Goal: Task Accomplishment & Management: Complete application form

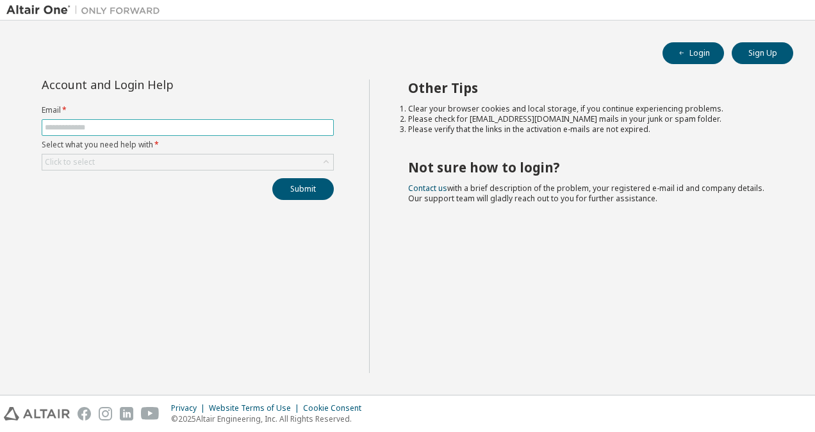
drag, startPoint x: 0, startPoint y: 0, endPoint x: 181, endPoint y: 126, distance: 220.1
click at [181, 126] on input "text" at bounding box center [188, 127] width 286 height 10
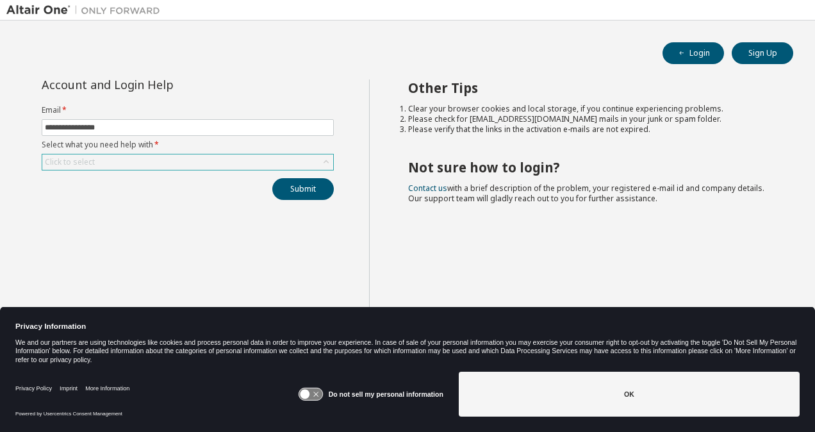
click at [174, 158] on div "Click to select" at bounding box center [187, 161] width 291 height 15
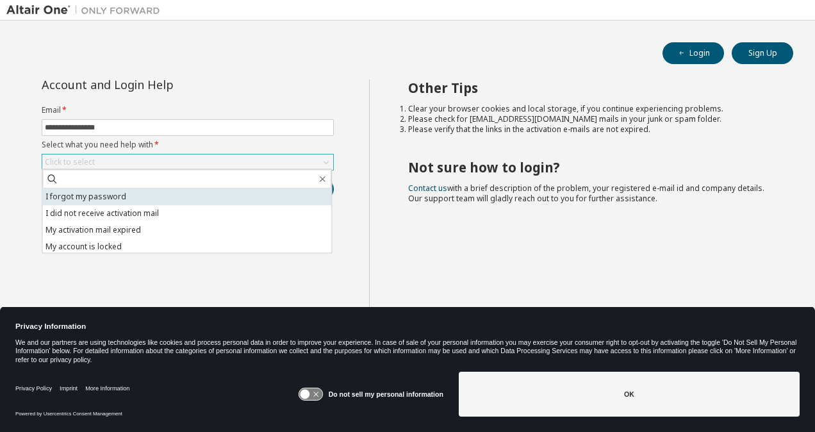
click at [156, 196] on li "I forgot my password" at bounding box center [186, 196] width 289 height 17
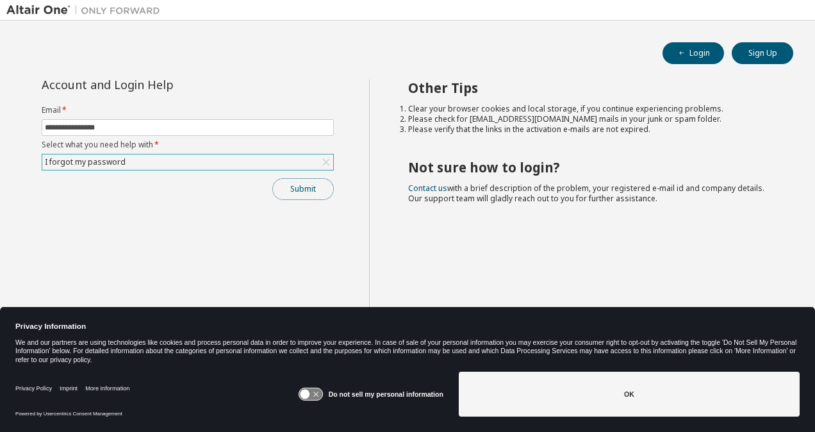
click at [285, 182] on button "Submit" at bounding box center [303, 189] width 62 height 22
click at [301, 187] on button "Submit" at bounding box center [303, 189] width 62 height 22
click at [319, 394] on icon at bounding box center [315, 394] width 5 height 5
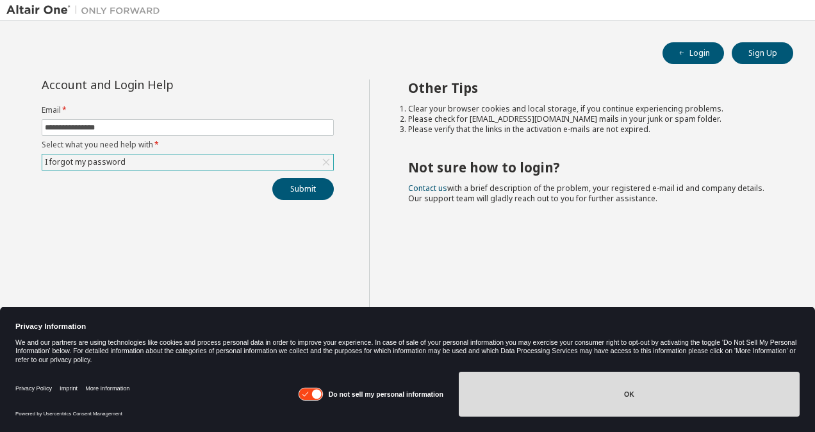
click at [542, 386] on button "OK" at bounding box center [629, 394] width 341 height 45
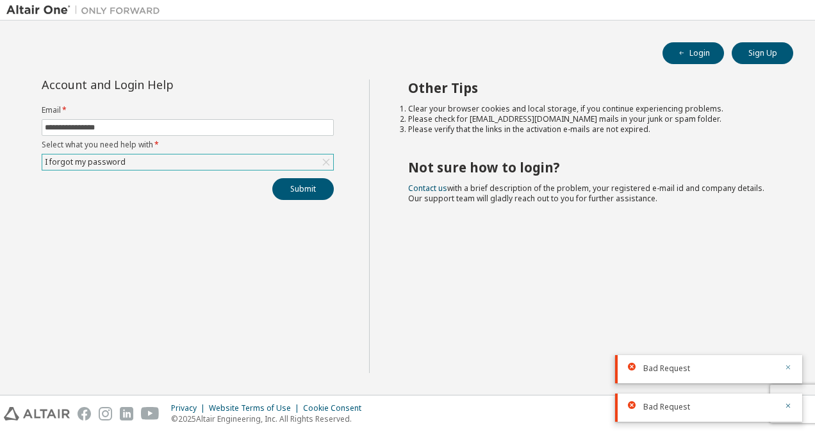
click at [791, 367] on icon "button" at bounding box center [788, 367] width 8 height 8
click at [788, 406] on icon "button" at bounding box center [788, 406] width 4 height 4
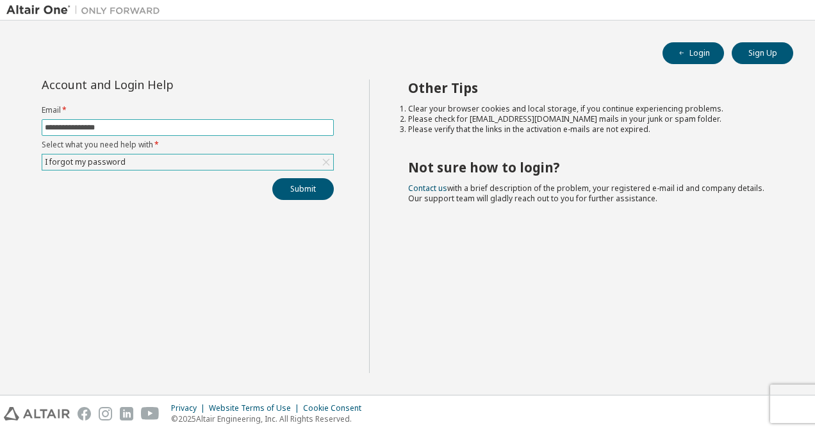
drag, startPoint x: 122, startPoint y: 128, endPoint x: 38, endPoint y: 124, distance: 83.4
click at [38, 124] on div "**********" at bounding box center [188, 139] width 308 height 120
click at [108, 127] on input "**********" at bounding box center [188, 127] width 286 height 10
type input "*"
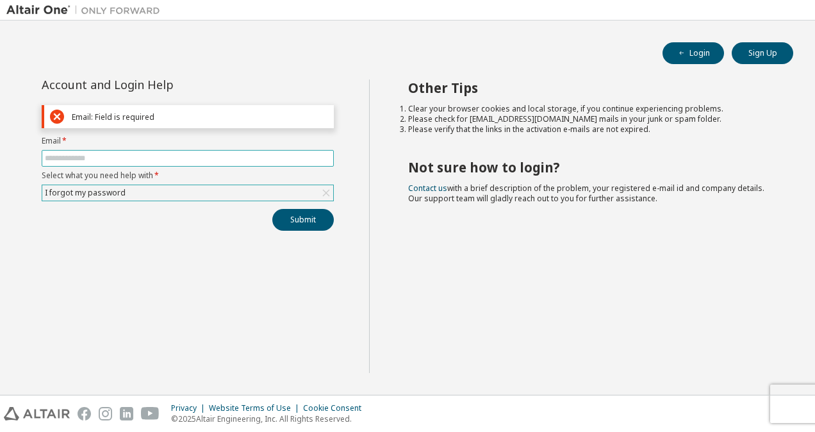
click at [107, 156] on input "text" at bounding box center [188, 158] width 286 height 10
type input "**********"
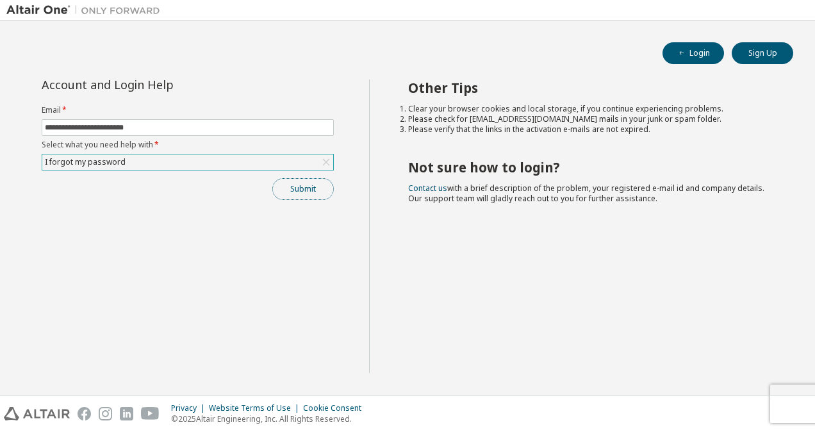
click at [299, 186] on button "Submit" at bounding box center [303, 189] width 62 height 22
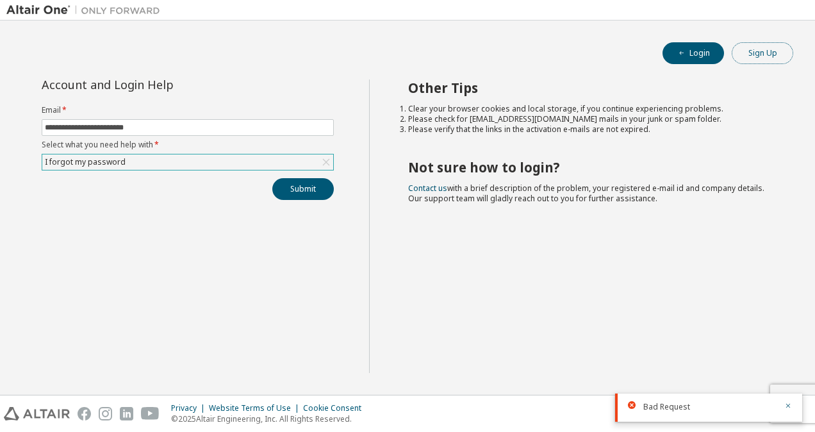
click at [756, 45] on button "Sign Up" at bounding box center [763, 53] width 62 height 22
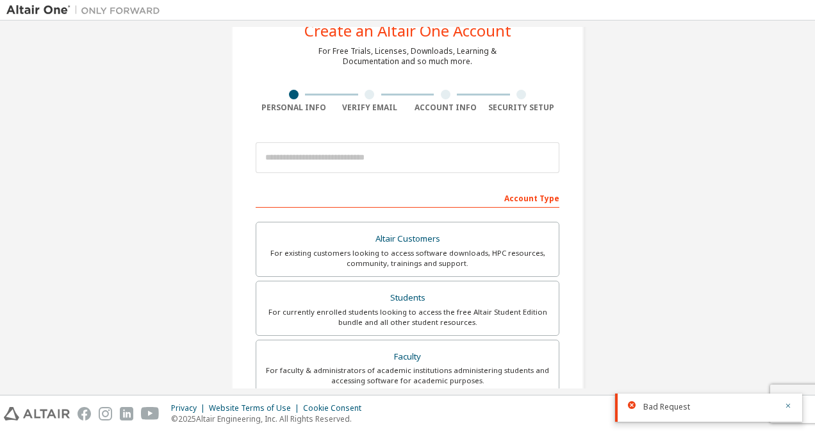
scroll to position [64, 0]
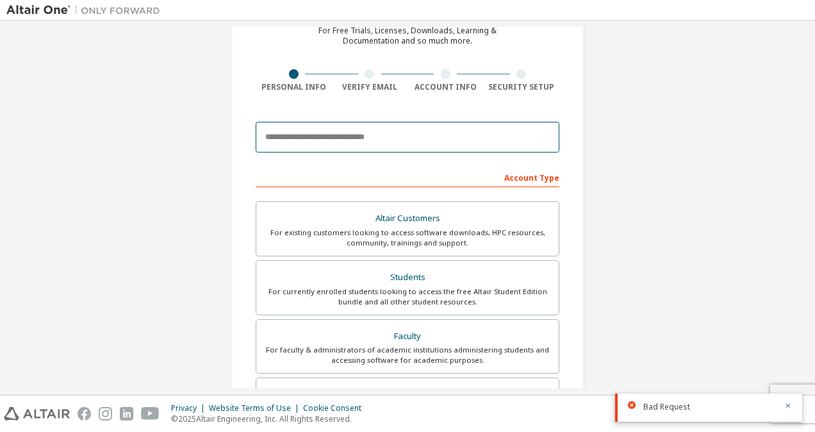
click at [286, 138] on input "email" at bounding box center [408, 137] width 304 height 31
type input "**********"
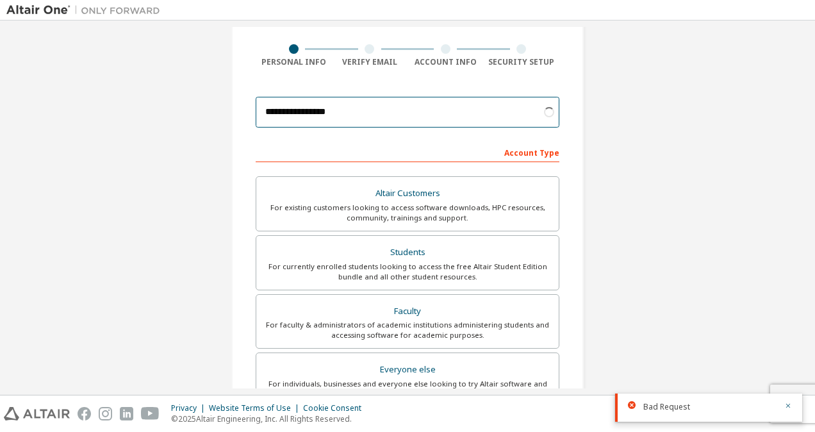
scroll to position [128, 0]
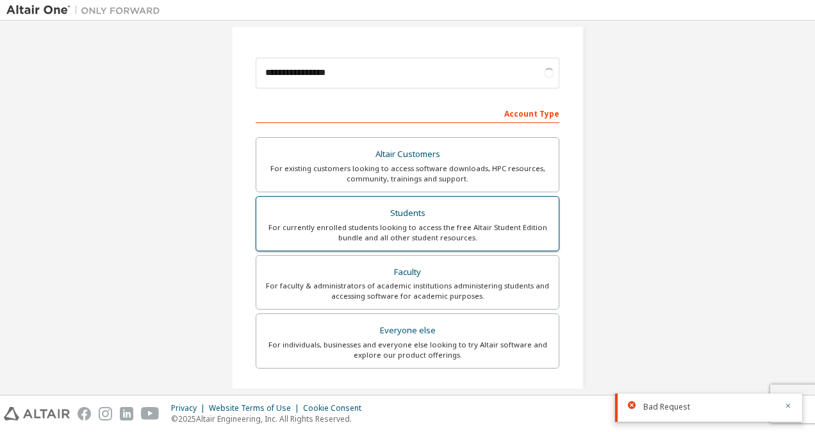
click at [327, 210] on div "Students" at bounding box center [407, 213] width 287 height 18
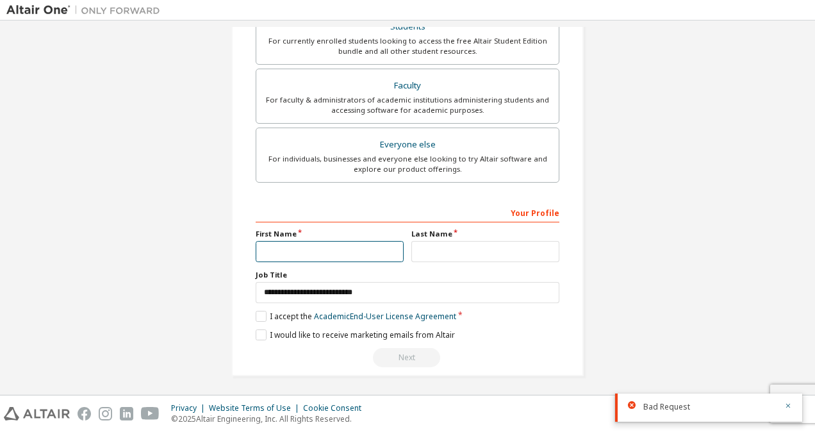
click at [307, 244] on input "text" at bounding box center [330, 251] width 148 height 21
type input "******"
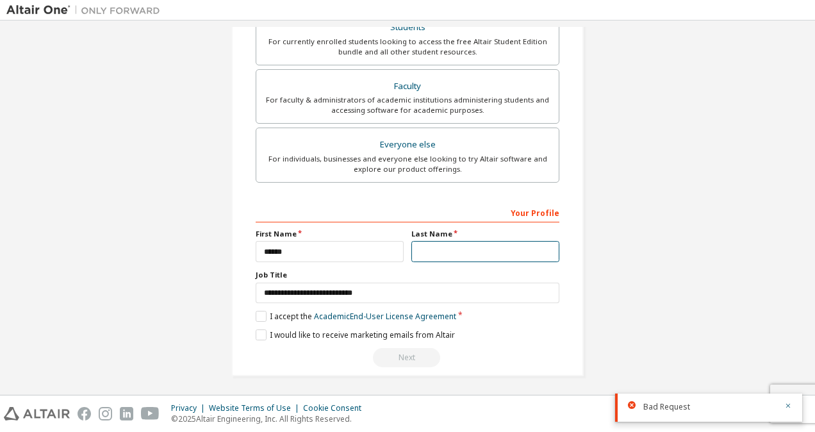
type input "********"
click at [257, 311] on label "I accept the Academic End-User License Agreement" at bounding box center [356, 316] width 201 height 11
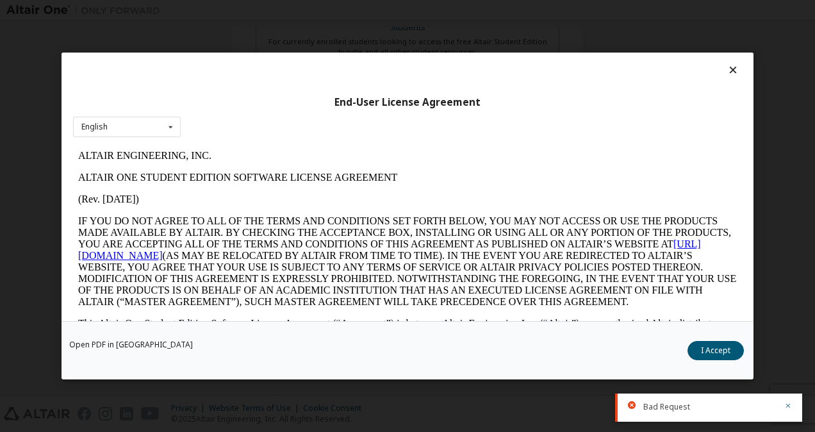
scroll to position [0, 0]
click at [717, 350] on button "I Accept" at bounding box center [716, 350] width 56 height 19
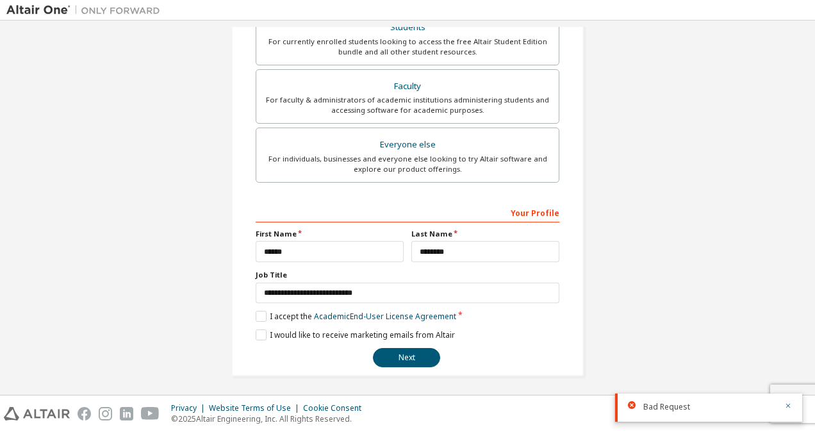
click at [251, 331] on div "**********" at bounding box center [407, 52] width 352 height 648
click at [256, 331] on label "I would like to receive marketing emails from Altair" at bounding box center [355, 334] width 199 height 11
click at [399, 352] on button "Next" at bounding box center [406, 357] width 67 height 19
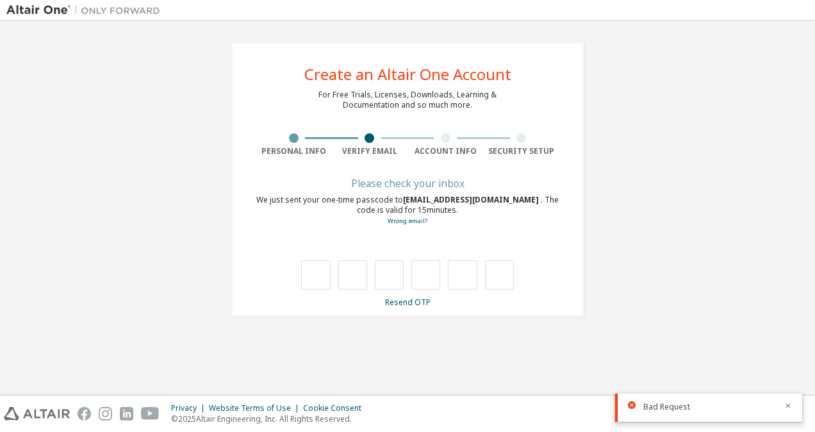
type input "*"
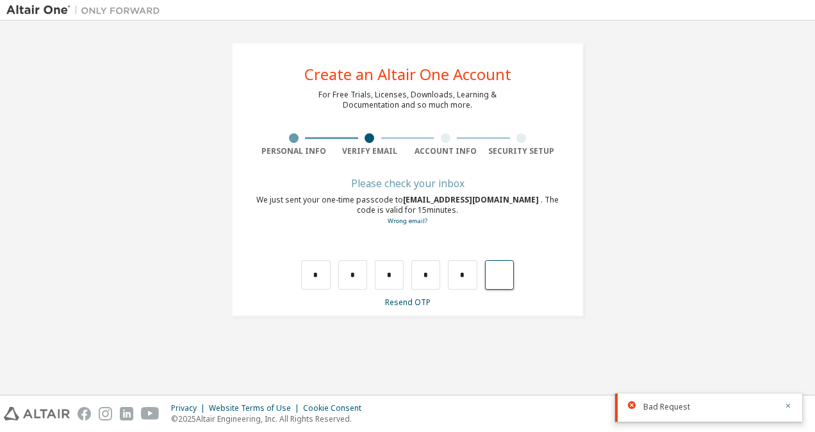
type input "*"
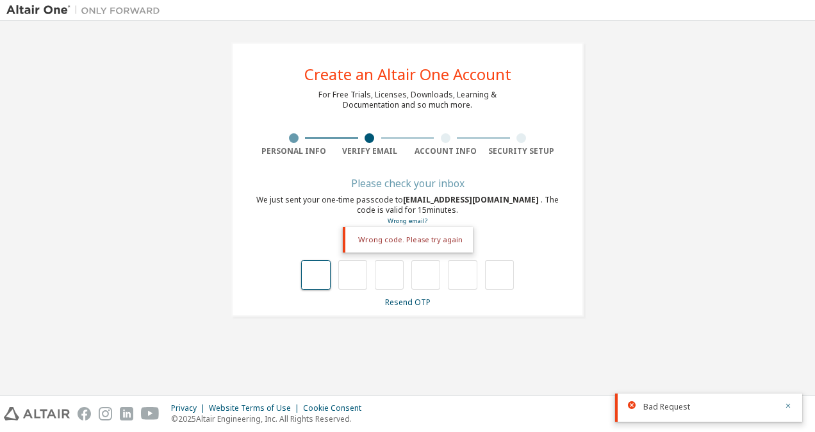
click at [304, 278] on input "text" at bounding box center [315, 274] width 29 height 29
type input "*"
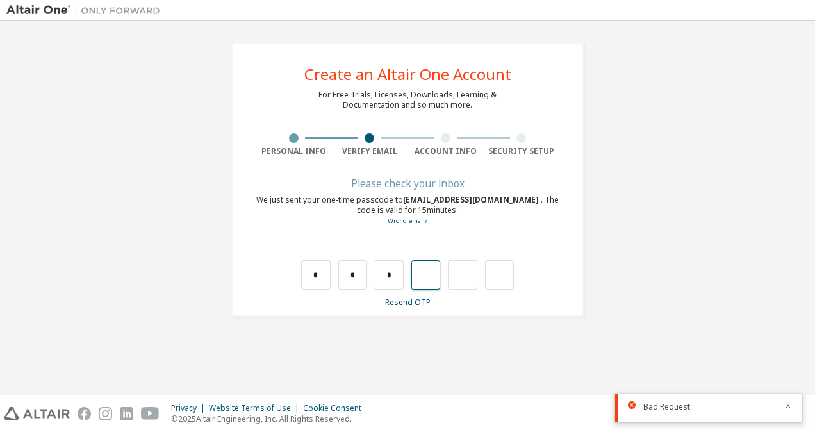
type input "*"
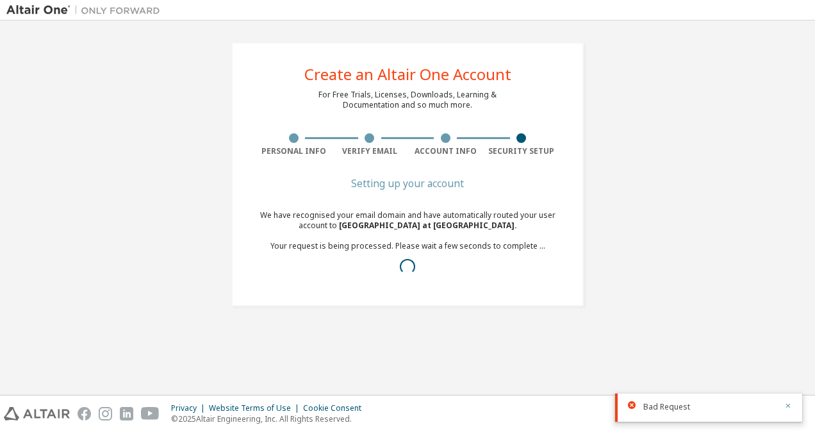
click at [790, 406] on icon "button" at bounding box center [788, 406] width 8 height 8
